Goal: Communication & Community: Answer question/provide support

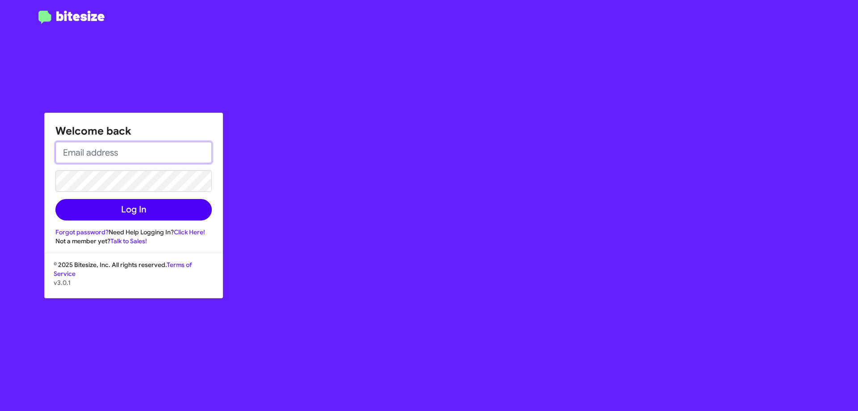
type input "[EMAIL_ADDRESS][DOMAIN_NAME]"
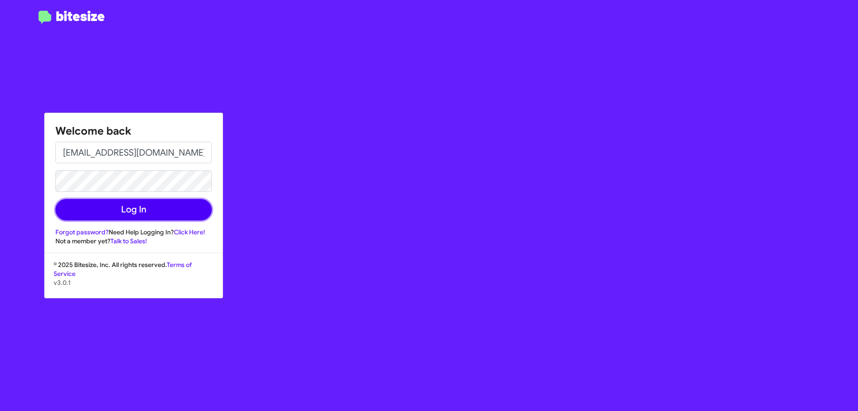
click at [93, 214] on button "Log In" at bounding box center [133, 209] width 156 height 21
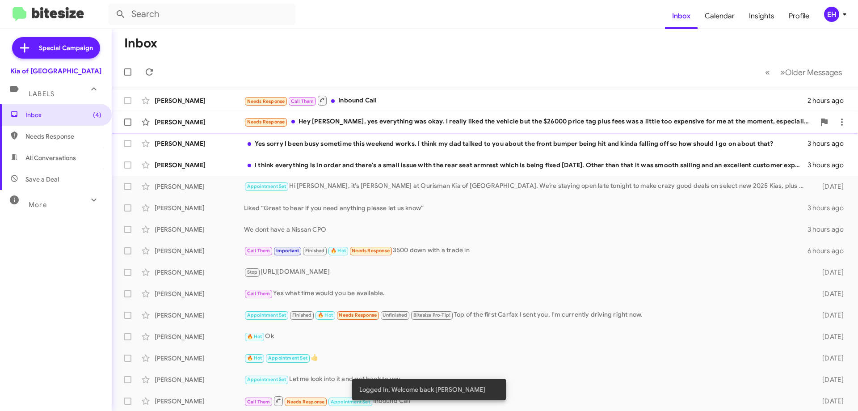
click at [352, 123] on div "Needs Response Hey [PERSON_NAME], yes everything was okay. I really liked the v…" at bounding box center [529, 122] width 571 height 10
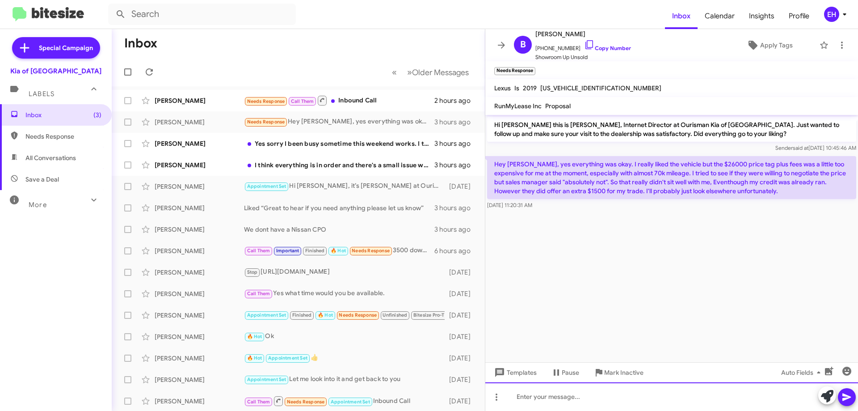
click at [613, 399] on div at bounding box center [671, 396] width 373 height 29
click at [523, 394] on div "Sprry it didnt work out" at bounding box center [671, 396] width 373 height 29
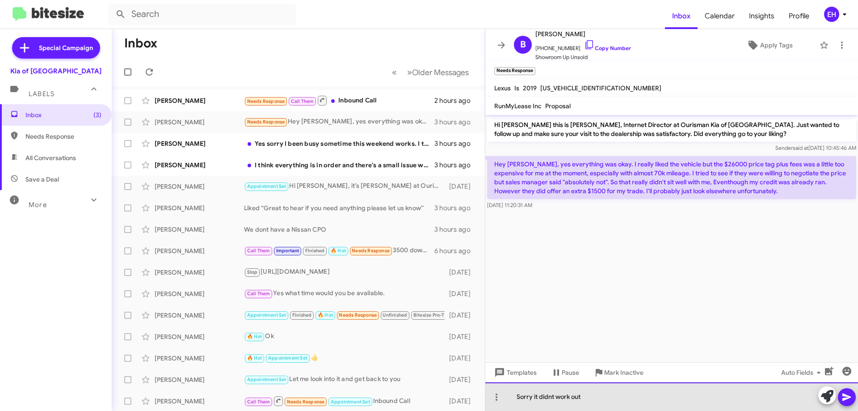
click at [621, 394] on div "Sorry it didnt work out" at bounding box center [671, 396] width 373 height 29
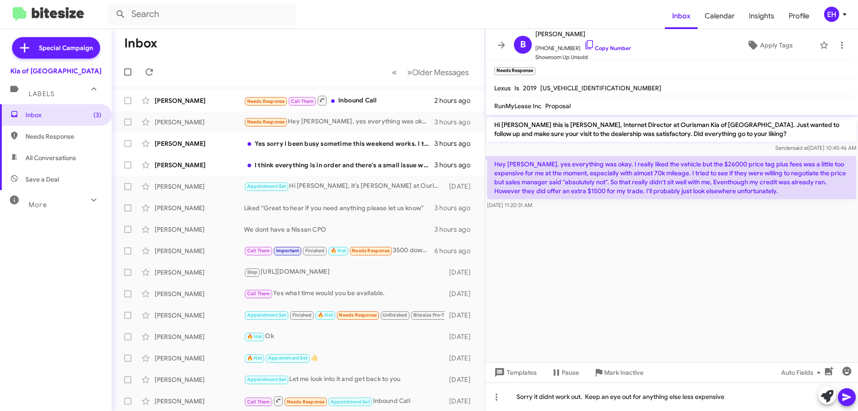
click at [851, 394] on icon at bounding box center [846, 396] width 11 height 11
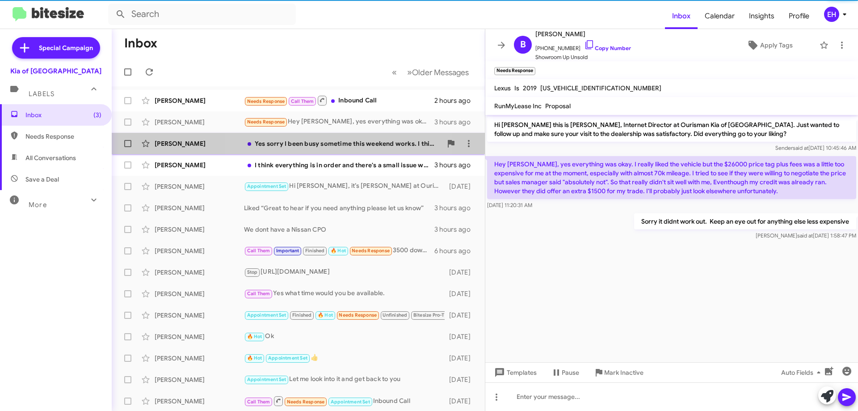
click at [343, 141] on div "Yes sorry I been busy sometime this weekend works. I think my dad talked to you…" at bounding box center [343, 143] width 198 height 9
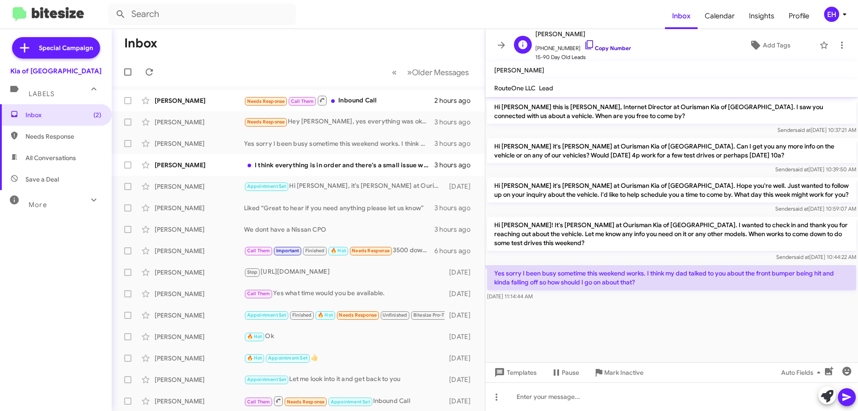
click at [613, 50] on link "Copy Number" at bounding box center [607, 48] width 47 height 7
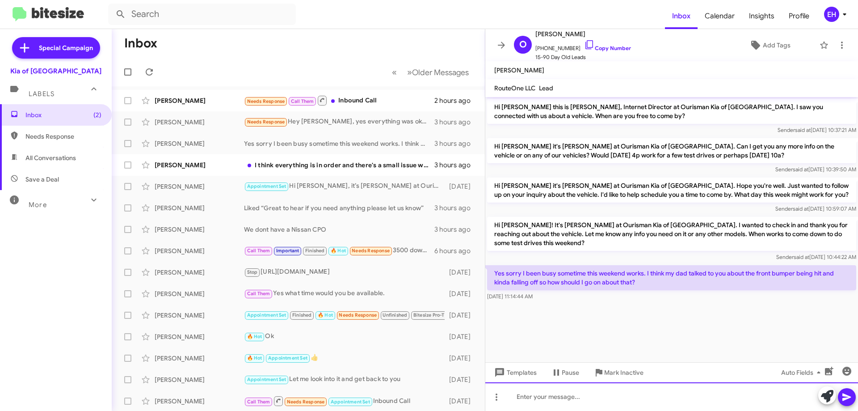
click at [595, 390] on div at bounding box center [671, 396] width 373 height 29
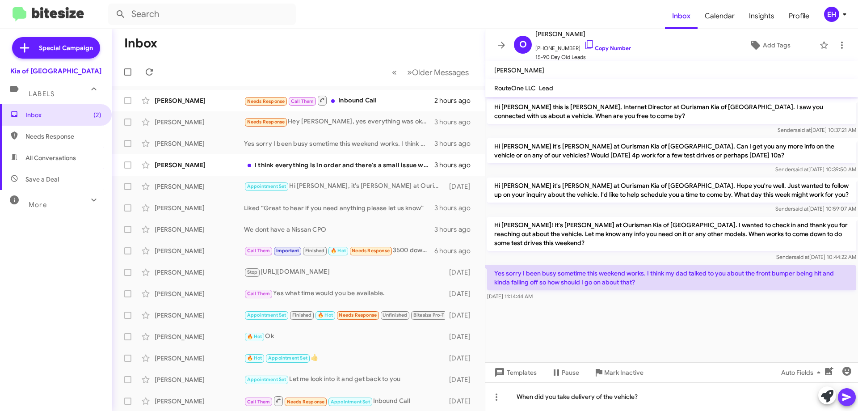
click at [843, 390] on span at bounding box center [846, 397] width 11 height 18
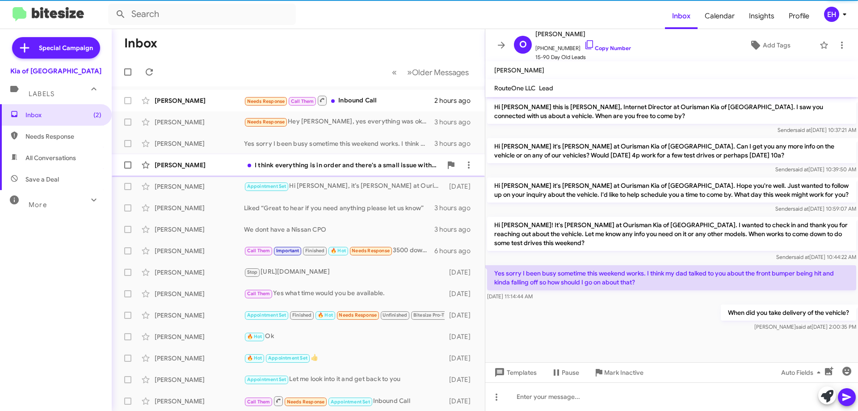
click at [323, 164] on div "I think everything is in order and there's a small issue with the rear seat arm…" at bounding box center [343, 164] width 198 height 9
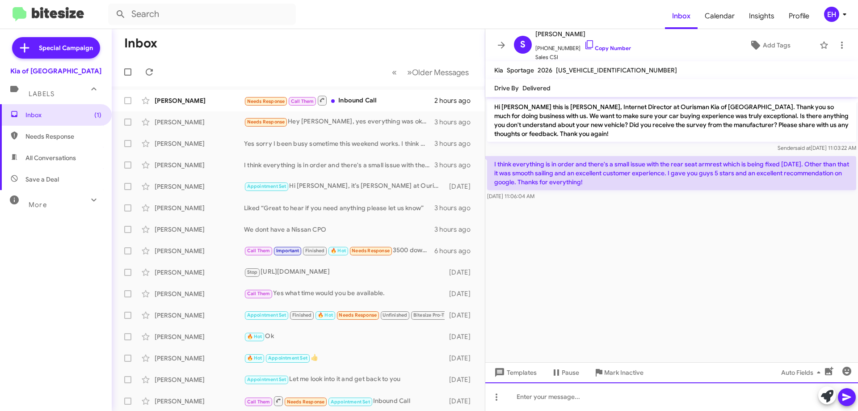
click at [565, 390] on div at bounding box center [671, 396] width 373 height 29
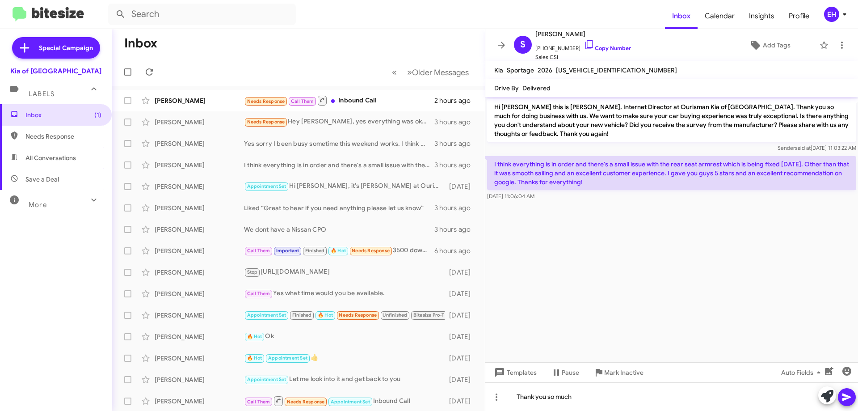
click at [848, 395] on icon at bounding box center [846, 396] width 11 height 11
click at [369, 102] on div "Needs Response Call Them Inbound Call" at bounding box center [343, 100] width 198 height 11
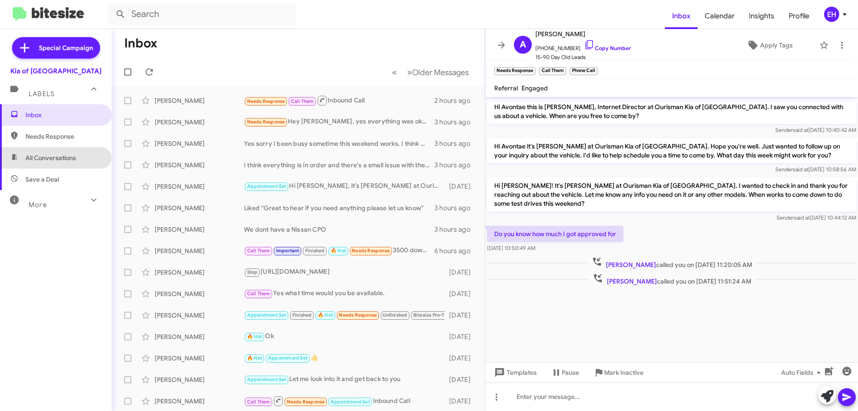
click at [61, 152] on span "All Conversations" at bounding box center [56, 157] width 112 height 21
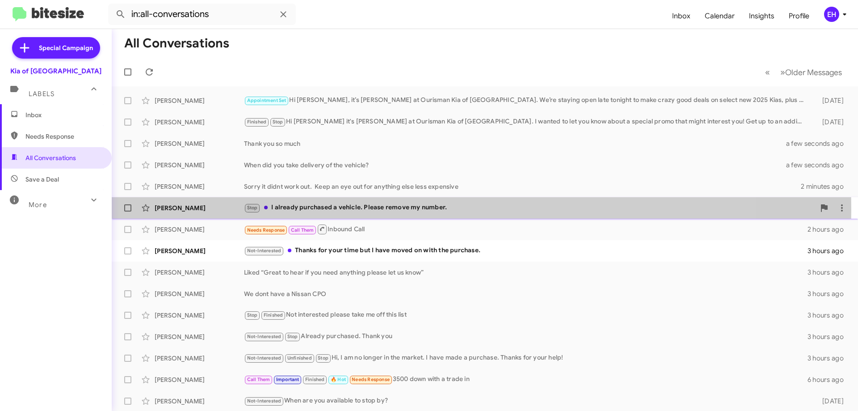
click at [349, 210] on div "Stop I already purchased a vehicle. Please remove my number." at bounding box center [529, 207] width 571 height 10
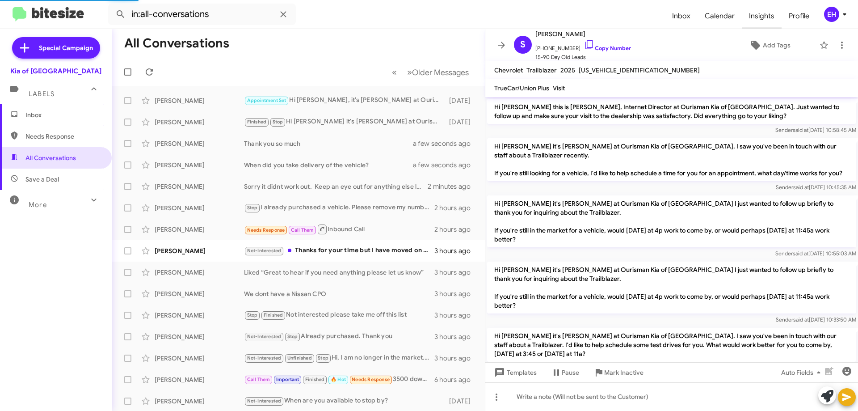
scroll to position [80, 0]
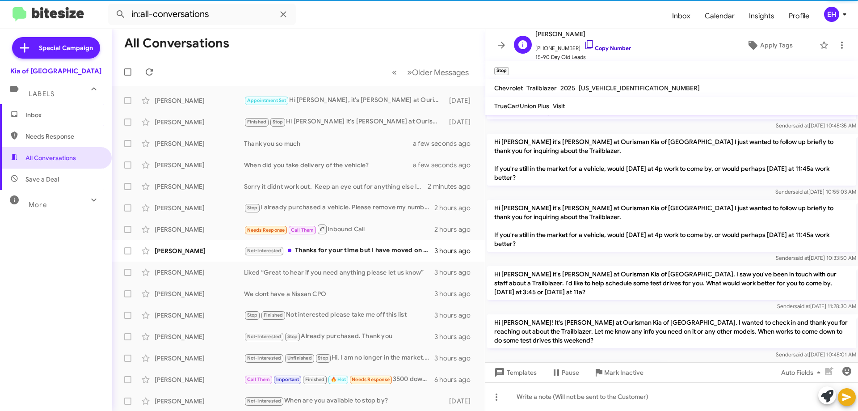
click at [609, 50] on link "Copy Number" at bounding box center [607, 48] width 47 height 7
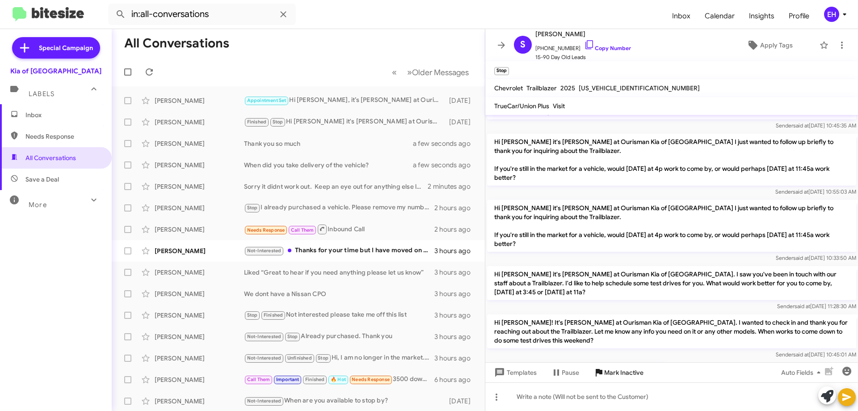
click at [630, 372] on span "Mark Inactive" at bounding box center [623, 372] width 39 height 16
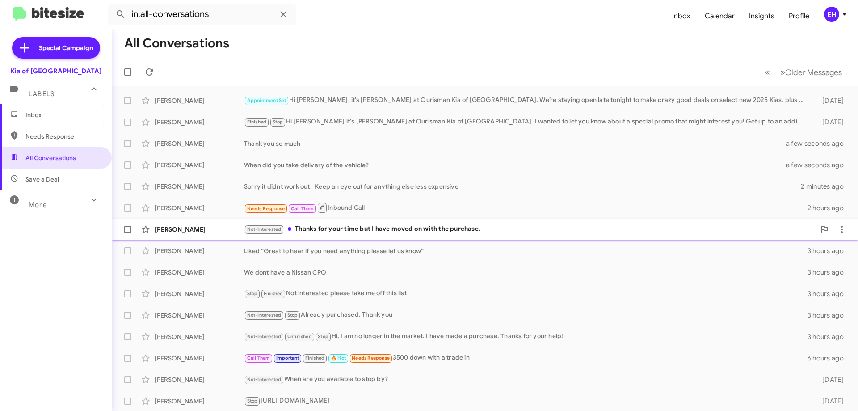
click at [365, 228] on div "Not-Interested Thanks for your time but I have moved on with the purchase." at bounding box center [529, 229] width 571 height 10
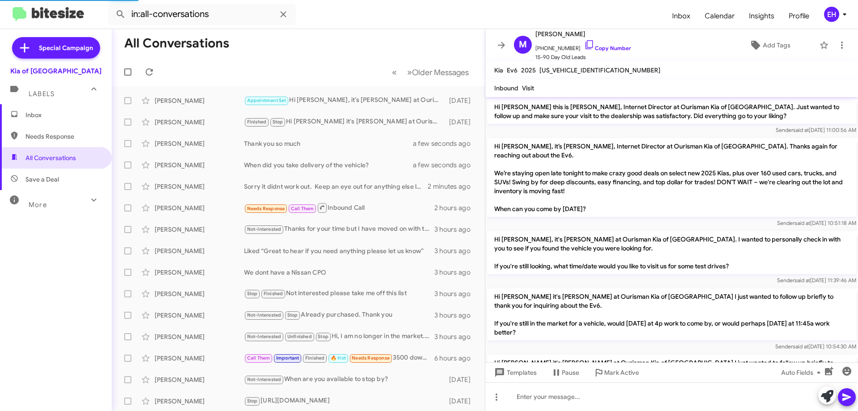
scroll to position [202, 0]
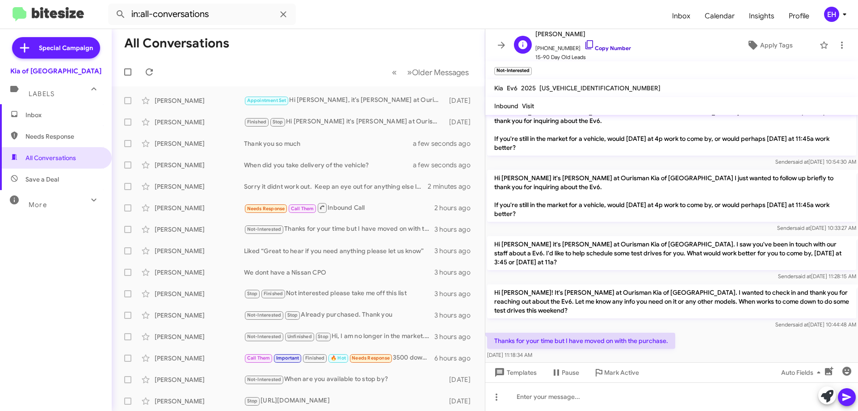
click at [611, 48] on link "Copy Number" at bounding box center [607, 48] width 47 height 7
click at [838, 43] on icon at bounding box center [841, 45] width 11 height 11
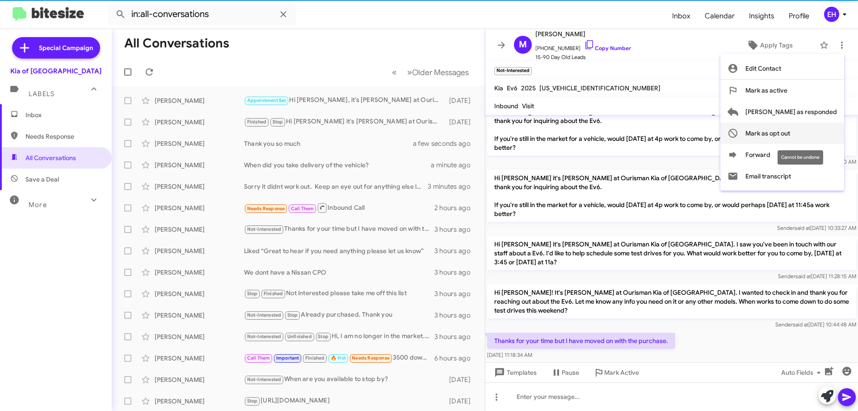
click at [790, 133] on span "Mark as opt out" at bounding box center [767, 132] width 45 height 21
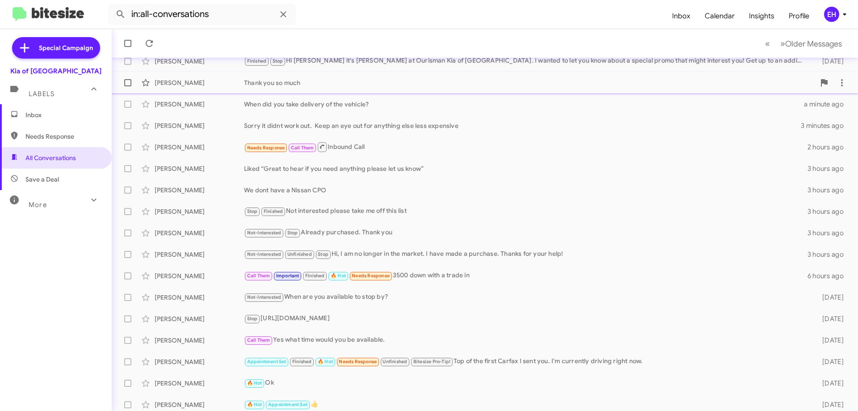
scroll to position [65, 0]
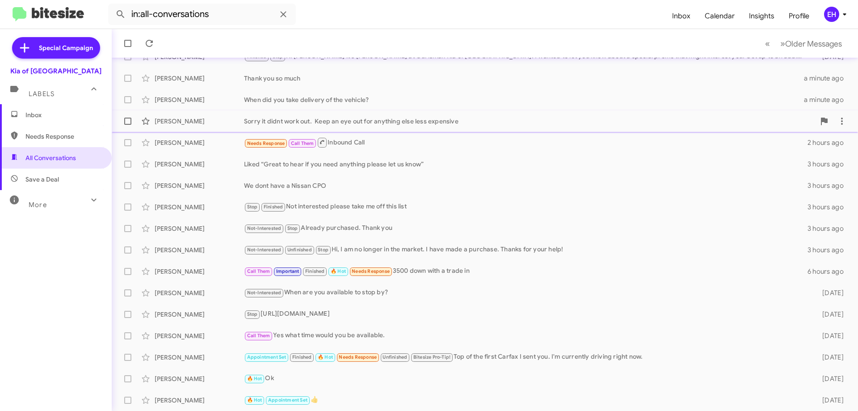
click at [717, 127] on div "[PERSON_NAME] Sorry it didnt work out. Keep an eye out for anything else less e…" at bounding box center [485, 121] width 732 height 18
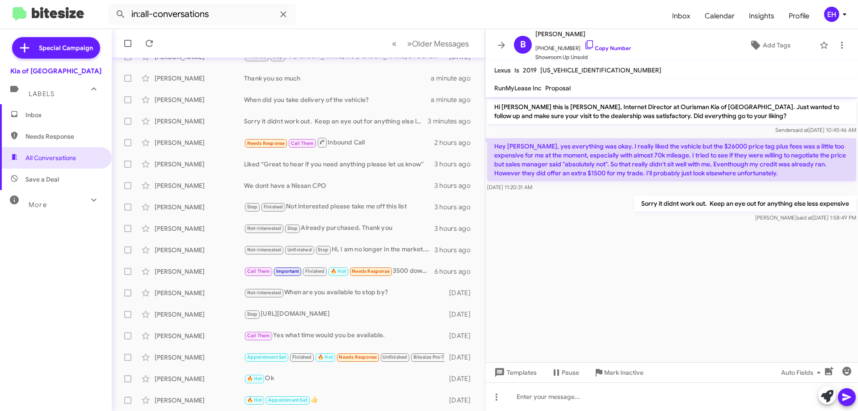
click at [79, 127] on span "Needs Response" at bounding box center [56, 136] width 112 height 21
type input "in:needs-response"
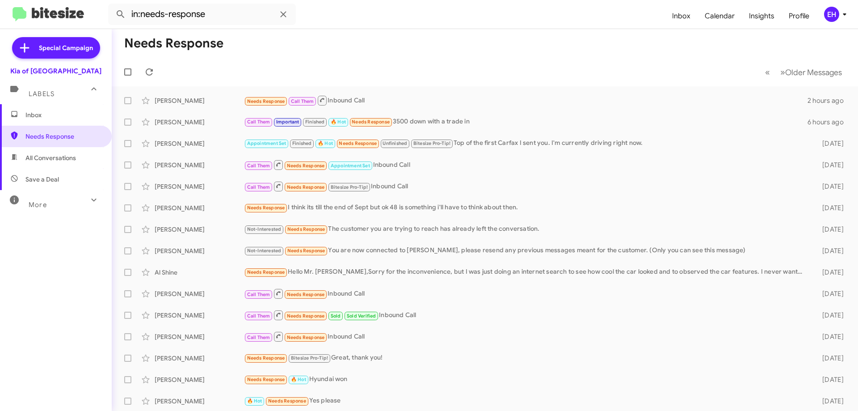
click at [40, 112] on span "Inbox" at bounding box center [63, 114] width 76 height 9
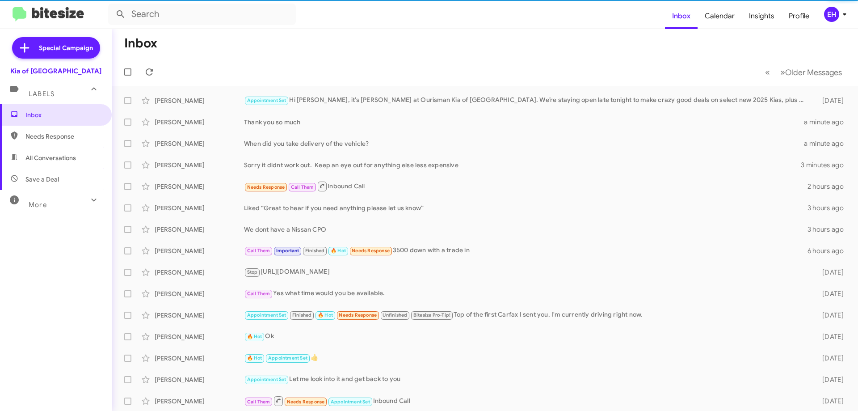
click at [42, 156] on span "All Conversations" at bounding box center [50, 157] width 50 height 9
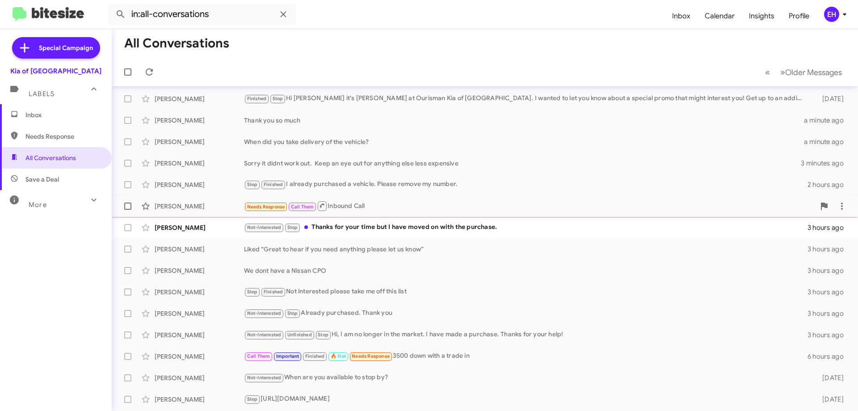
scroll to position [45, 0]
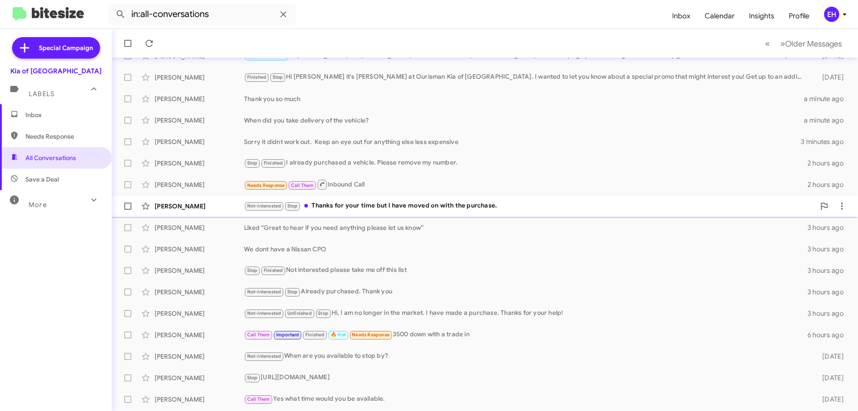
click at [432, 203] on div "Not-Interested Stop Thanks for your time but I have moved on with the purchase." at bounding box center [529, 206] width 571 height 10
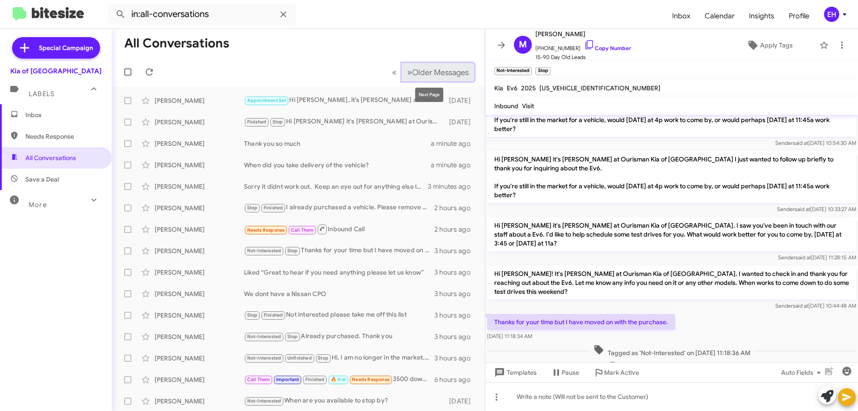
click at [427, 79] on button "» Next Older Messages" at bounding box center [438, 72] width 72 height 18
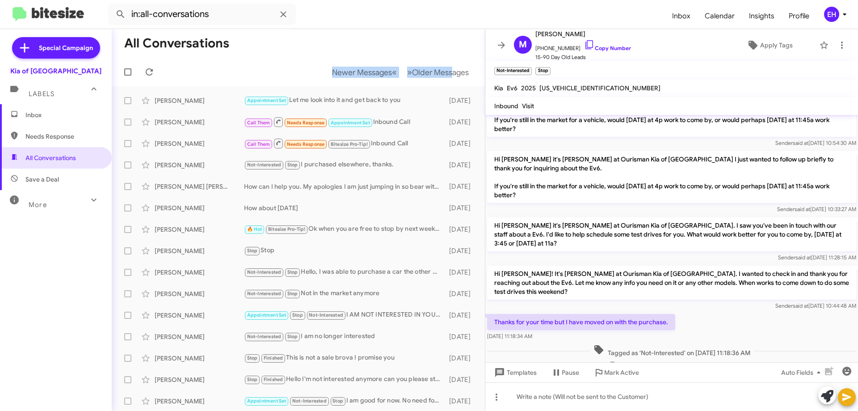
click at [438, 59] on mat-toolbar "All Conversations Newer Messages « Previous » Next Older Messages" at bounding box center [298, 57] width 373 height 57
click at [437, 60] on mat-toolbar-row "Newer Messages « Previous » Next Older Messages" at bounding box center [298, 72] width 373 height 29
click at [436, 69] on span "Older Messages" at bounding box center [440, 72] width 57 height 10
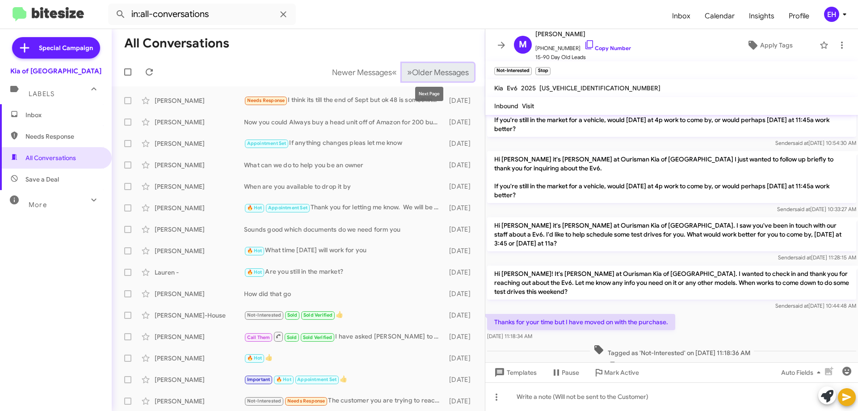
click at [438, 68] on span "Older Messages" at bounding box center [440, 72] width 57 height 10
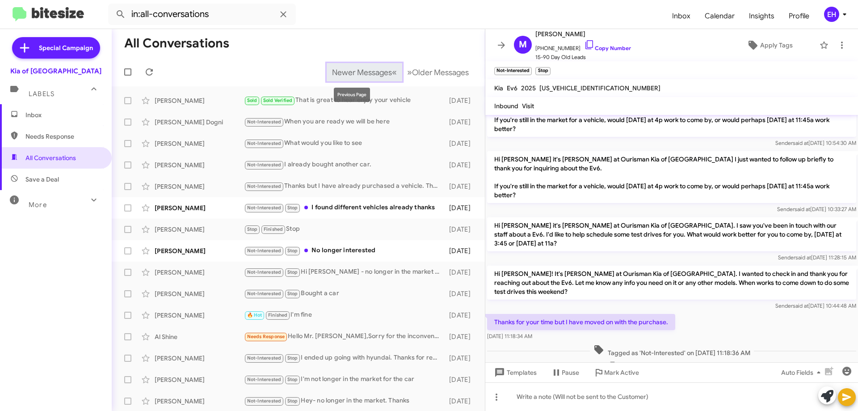
click at [338, 72] on span "Newer Messages" at bounding box center [362, 72] width 60 height 10
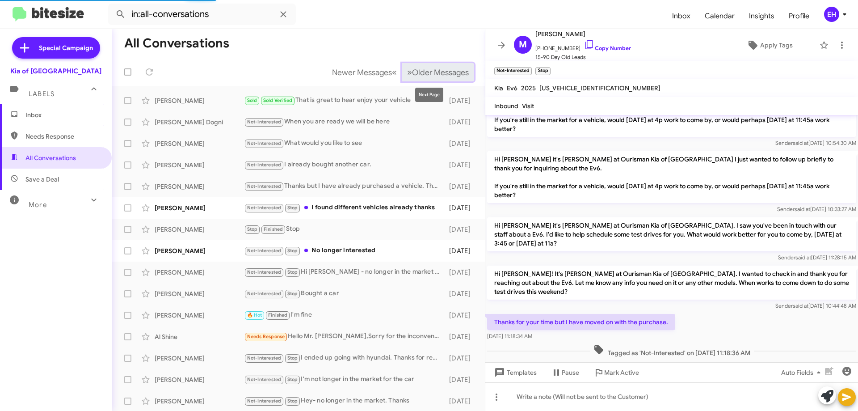
click at [412, 70] on span "Older Messages" at bounding box center [440, 72] width 57 height 10
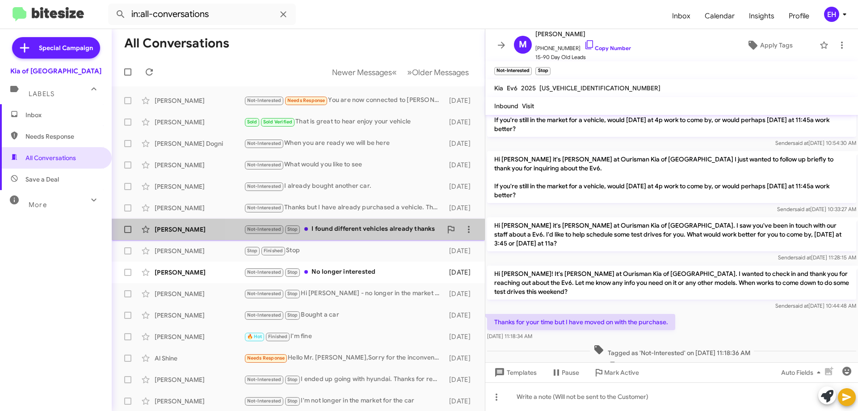
click at [338, 226] on div "Not-Interested Stop I found different vehicles already thanks" at bounding box center [343, 229] width 198 height 10
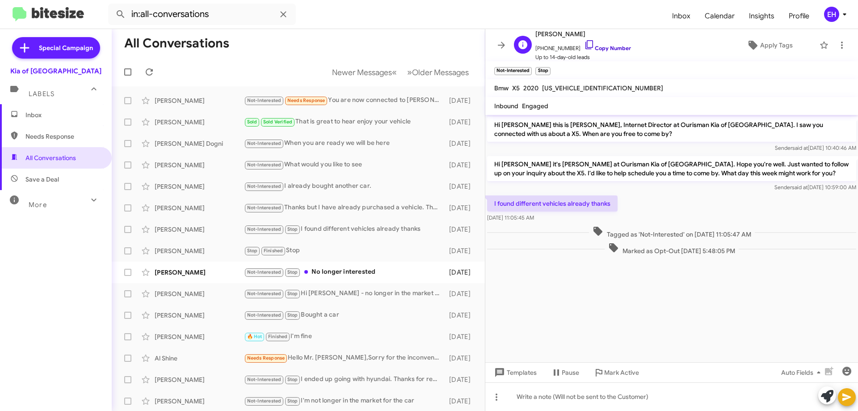
click at [610, 49] on link "Copy Number" at bounding box center [607, 48] width 47 height 7
click at [833, 47] on span at bounding box center [842, 45] width 18 height 11
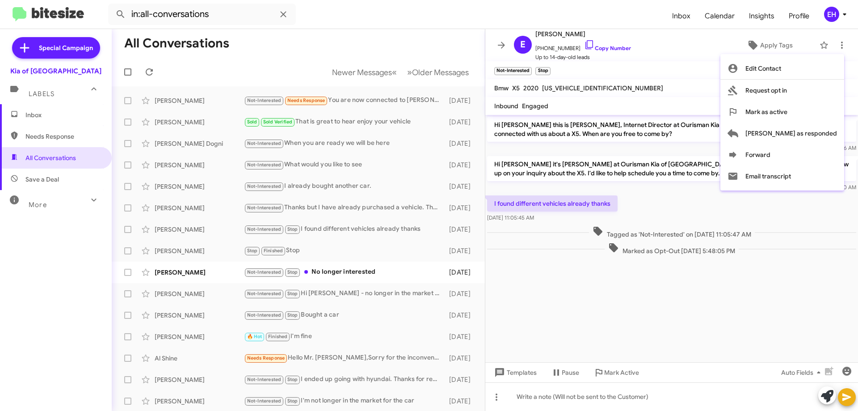
click at [328, 271] on div at bounding box center [429, 205] width 858 height 411
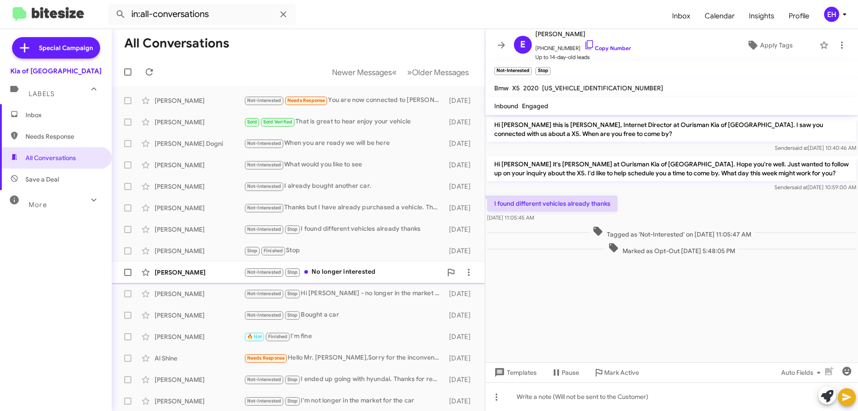
click at [338, 272] on div "Not-Interested Stop No longer interested" at bounding box center [343, 272] width 198 height 10
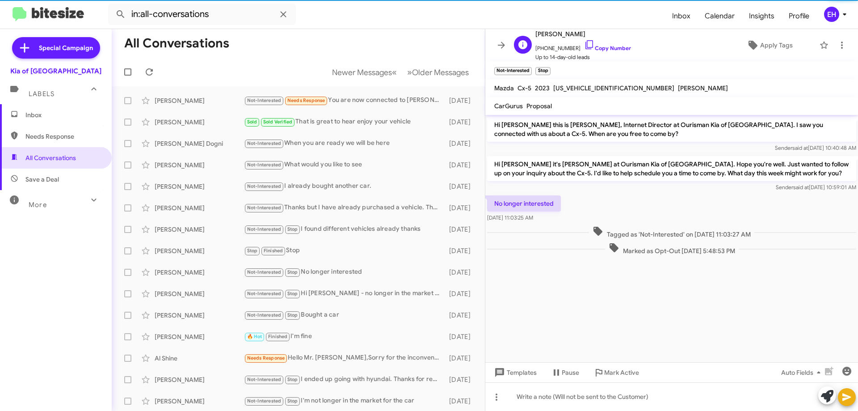
click at [602, 53] on span "Up to 14-day-old leads" at bounding box center [583, 57] width 96 height 9
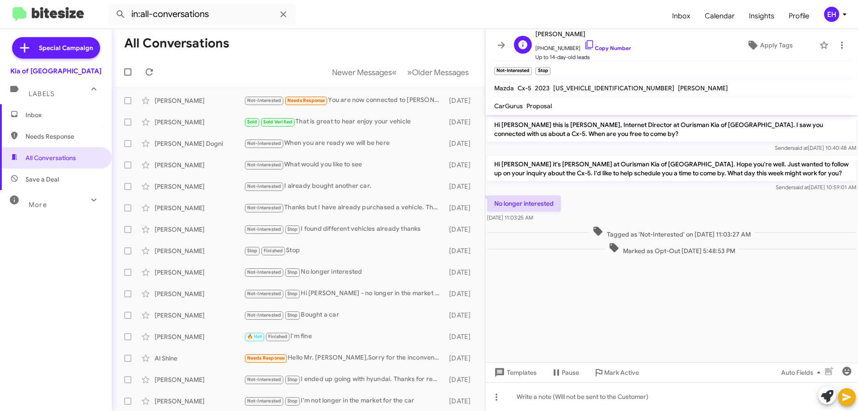
click at [609, 42] on span "[PHONE_NUMBER] Copy Number" at bounding box center [583, 45] width 96 height 13
click at [607, 44] on span "[PHONE_NUMBER] Copy Number" at bounding box center [583, 45] width 96 height 13
click at [617, 45] on link "Copy Number" at bounding box center [607, 48] width 47 height 7
click at [836, 42] on icon at bounding box center [841, 45] width 11 height 11
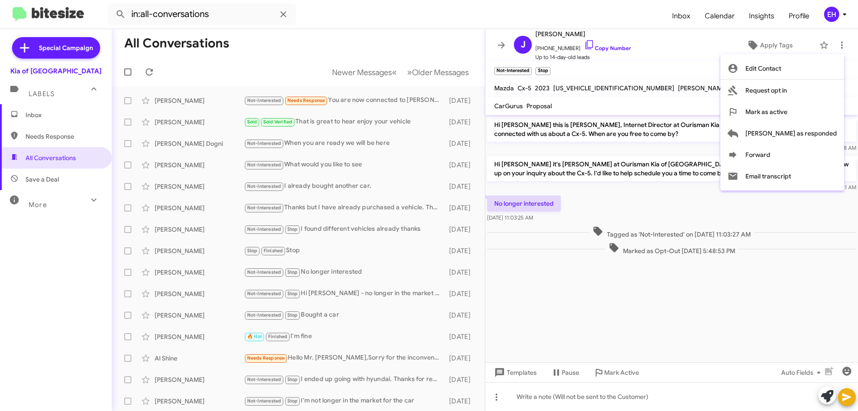
click at [648, 46] on div at bounding box center [429, 205] width 858 height 411
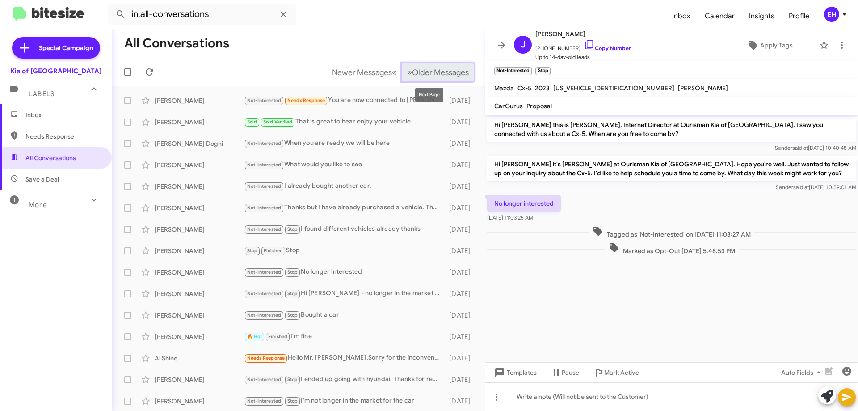
click at [443, 71] on span "Older Messages" at bounding box center [440, 72] width 57 height 10
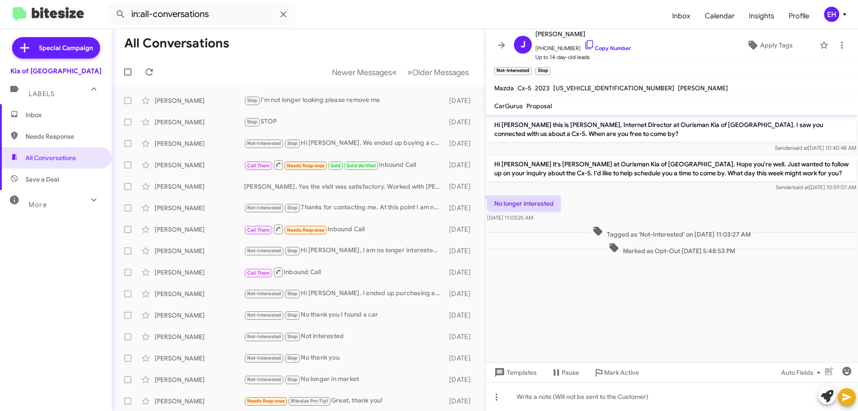
click at [58, 132] on span "Needs Response" at bounding box center [63, 136] width 76 height 9
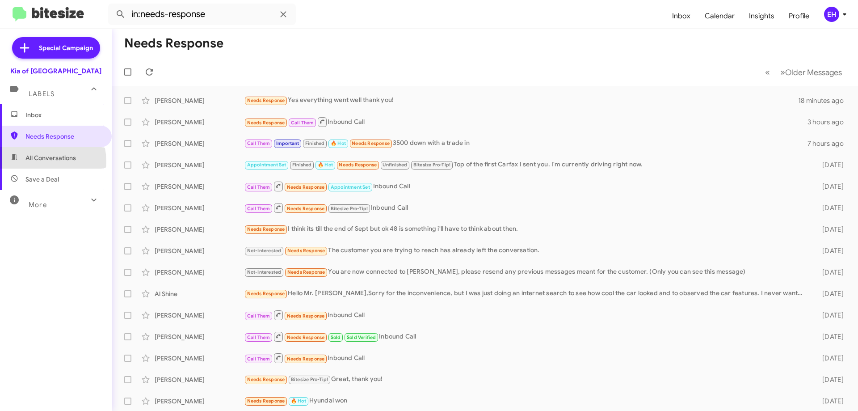
click at [34, 162] on span "All Conversations" at bounding box center [50, 157] width 50 height 9
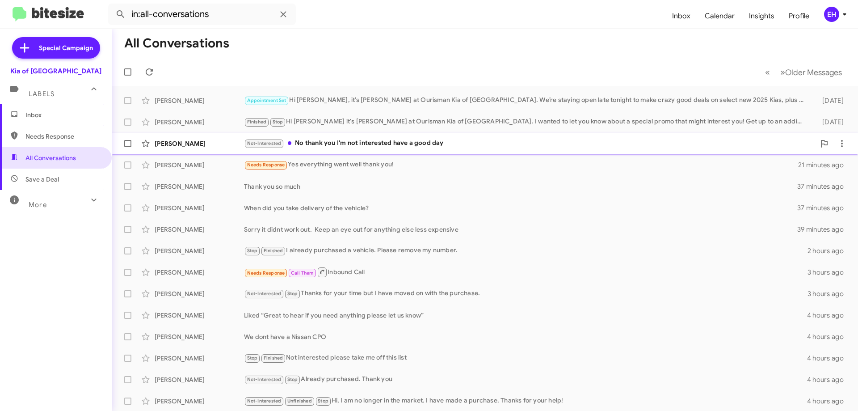
click at [412, 148] on div "Not-Interested No thank you I'm not interested have a good day" at bounding box center [529, 143] width 571 height 10
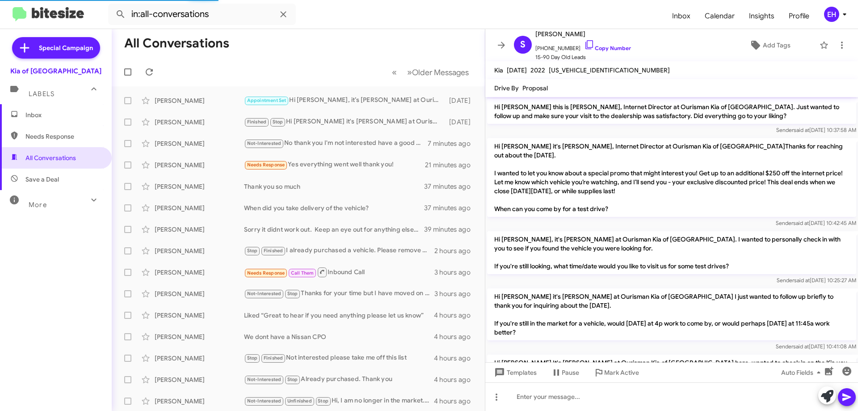
scroll to position [764, 0]
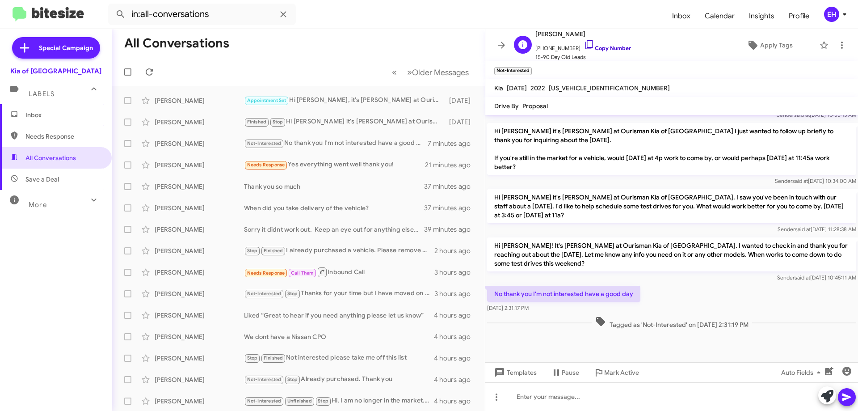
click at [609, 46] on link "Copy Number" at bounding box center [607, 48] width 47 height 7
click at [611, 366] on span "Mark Active" at bounding box center [621, 372] width 35 height 16
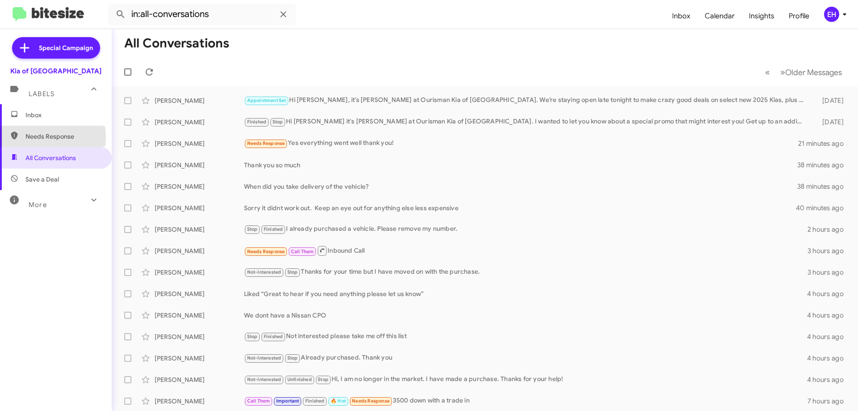
click at [38, 137] on span "Needs Response" at bounding box center [63, 136] width 76 height 9
type input "in:needs-response"
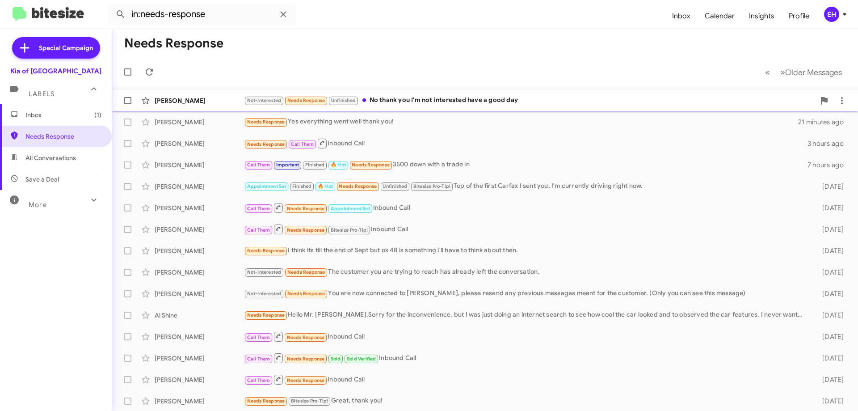
click at [471, 102] on div "Not-Interested Needs Response Unfinished No thank you I'm not interested have a…" at bounding box center [529, 100] width 571 height 10
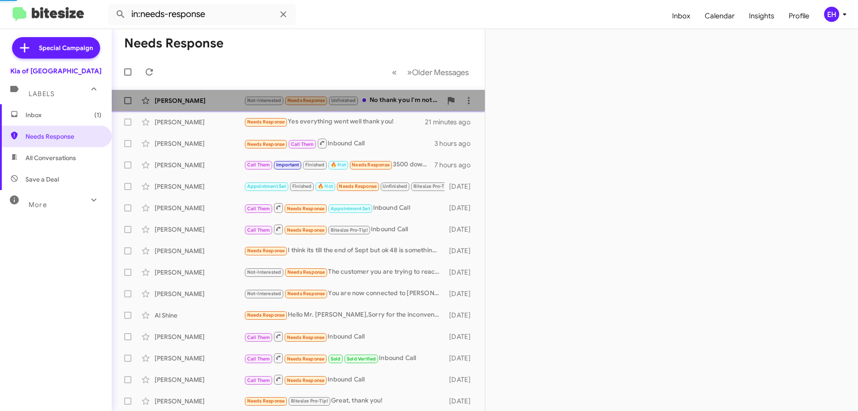
click at [471, 102] on span "[PERSON_NAME] Not-Interested Needs Response Unfinished No thank you I'm not int…" at bounding box center [298, 100] width 373 height 21
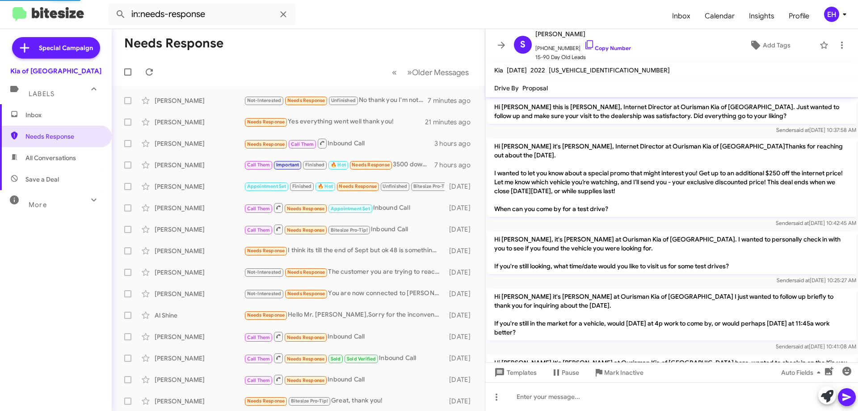
scroll to position [802, 0]
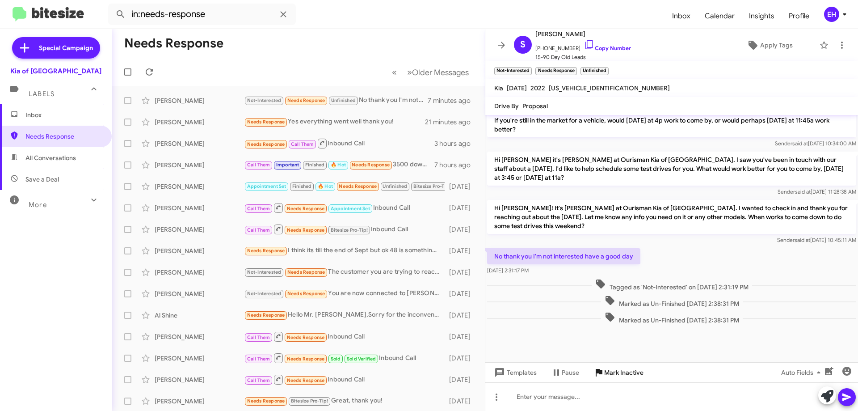
click at [624, 375] on span "Mark Inactive" at bounding box center [623, 372] width 39 height 16
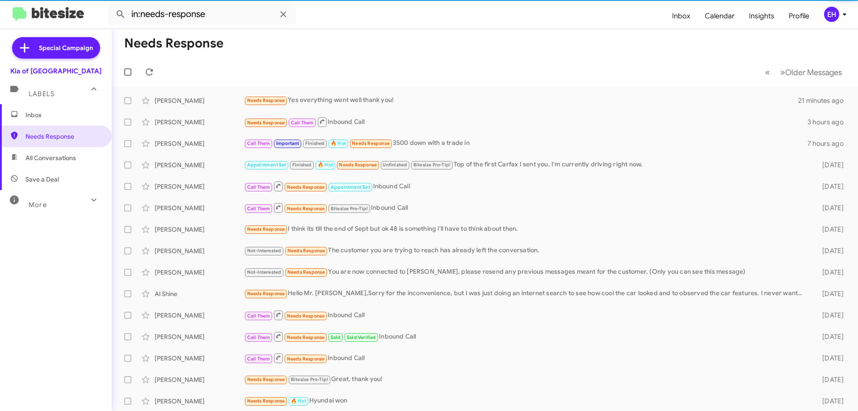
click at [39, 89] on div "Labels" at bounding box center [47, 90] width 80 height 17
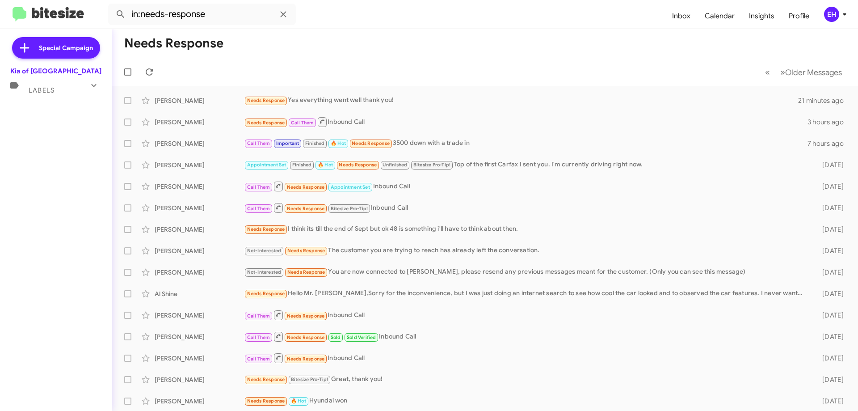
click at [40, 108] on div "Special Campaign Kia of Catonsville Labels Inbox Needs Response All Conversatio…" at bounding box center [56, 218] width 112 height 378
click at [44, 72] on div "Kia of [GEOGRAPHIC_DATA]" at bounding box center [55, 71] width 91 height 9
click at [50, 82] on div "Labels" at bounding box center [47, 86] width 80 height 17
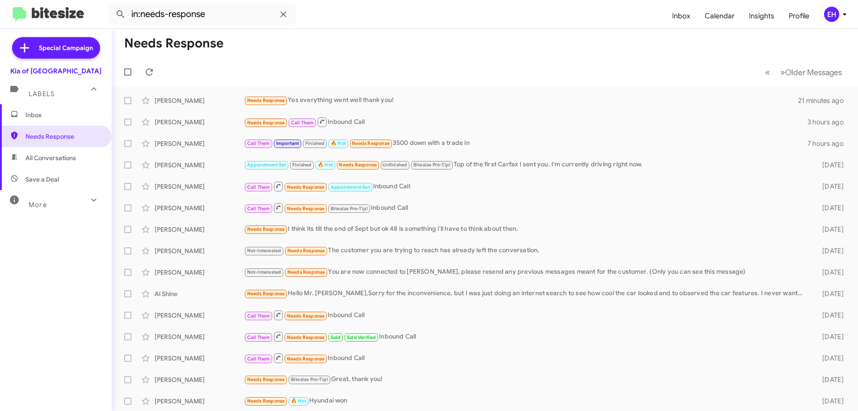
click at [46, 110] on span "Inbox" at bounding box center [56, 114] width 112 height 21
